Goal: Download file/media

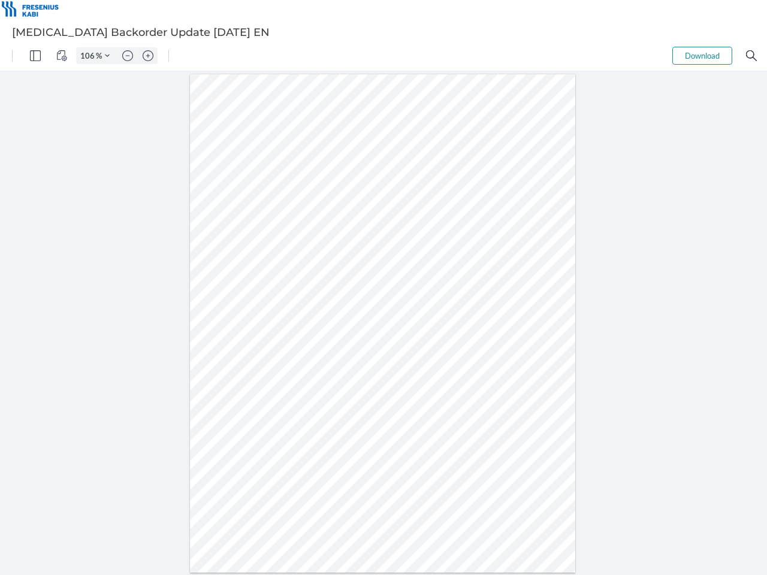
click at [35, 56] on img "Panel" at bounding box center [35, 55] width 11 height 11
click at [62, 56] on img "View Controls" at bounding box center [61, 55] width 11 height 11
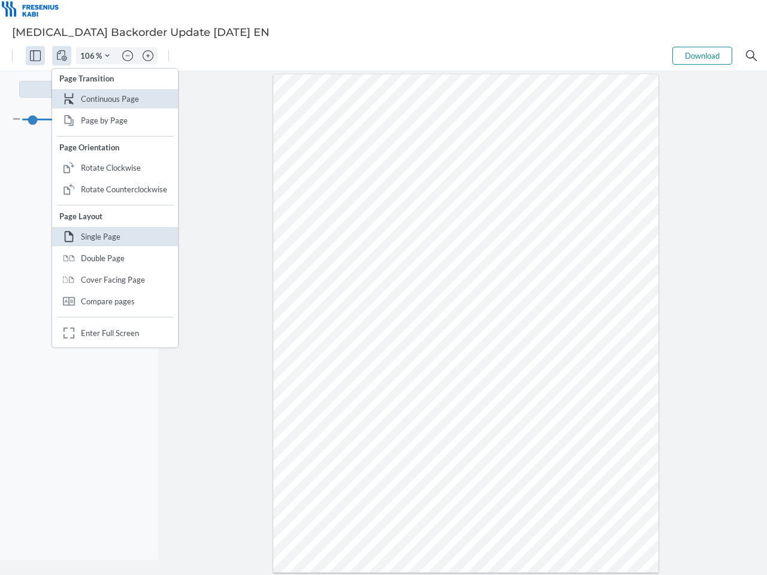
click at [89, 56] on input "106" at bounding box center [86, 55] width 19 height 11
click at [107, 56] on img "Zoom Controls" at bounding box center [107, 55] width 5 height 5
click at [128, 56] on img "Zoom out" at bounding box center [127, 55] width 11 height 11
click at [148, 56] on img "Zoom in" at bounding box center [148, 55] width 11 height 11
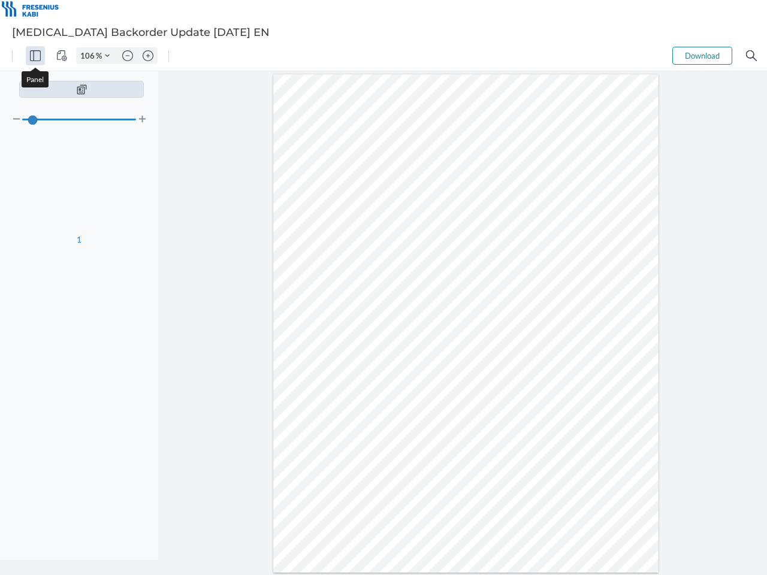
type input "106"
click at [702, 56] on button "Download" at bounding box center [702, 56] width 60 height 18
click at [751, 56] on img "Search" at bounding box center [751, 55] width 11 height 11
